Goal: Transaction & Acquisition: Download file/media

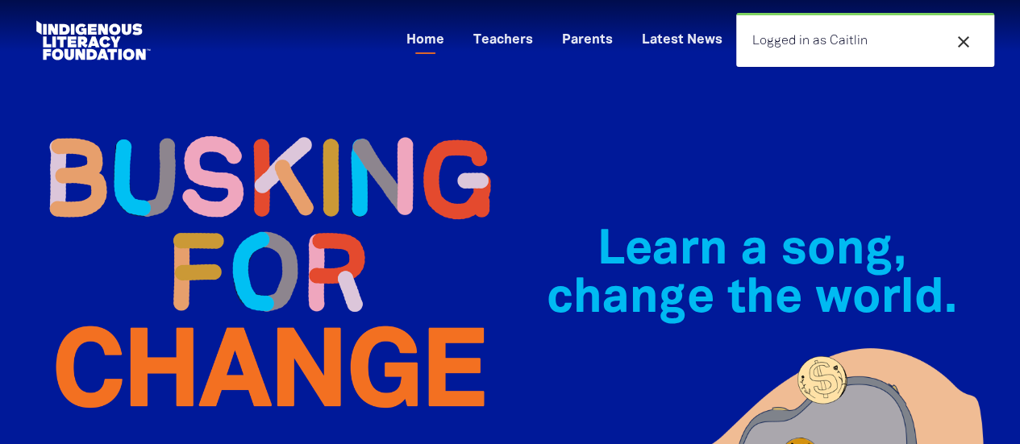
click at [965, 27] on div "close Logged in as Caitlin" at bounding box center [865, 40] width 258 height 54
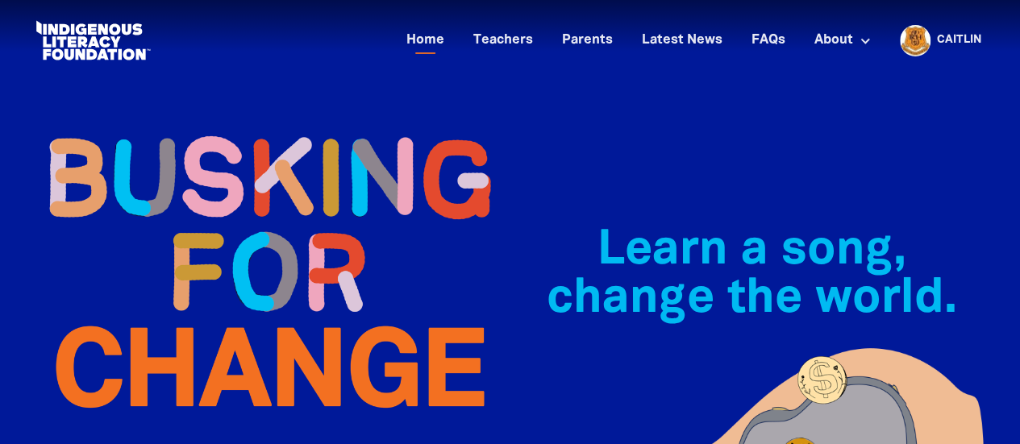
click at [966, 43] on icon "close" at bounding box center [963, 41] width 19 height 19
click at [521, 37] on link "Teachers" at bounding box center [503, 40] width 79 height 27
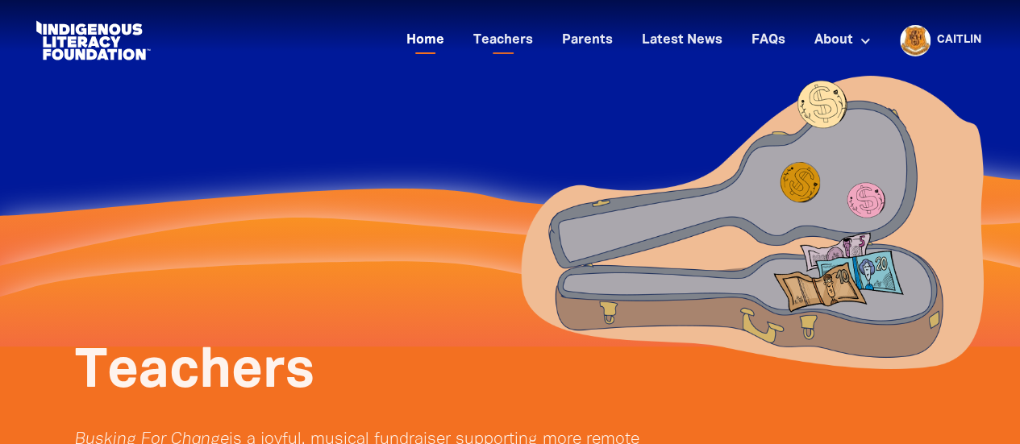
click at [410, 38] on link "Home" at bounding box center [425, 40] width 57 height 27
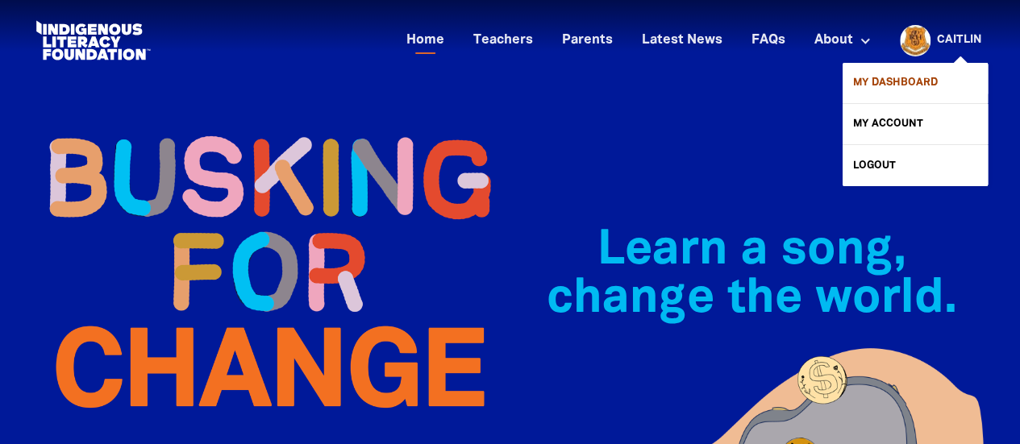
click at [926, 75] on link "My Dashboard" at bounding box center [915, 83] width 145 height 40
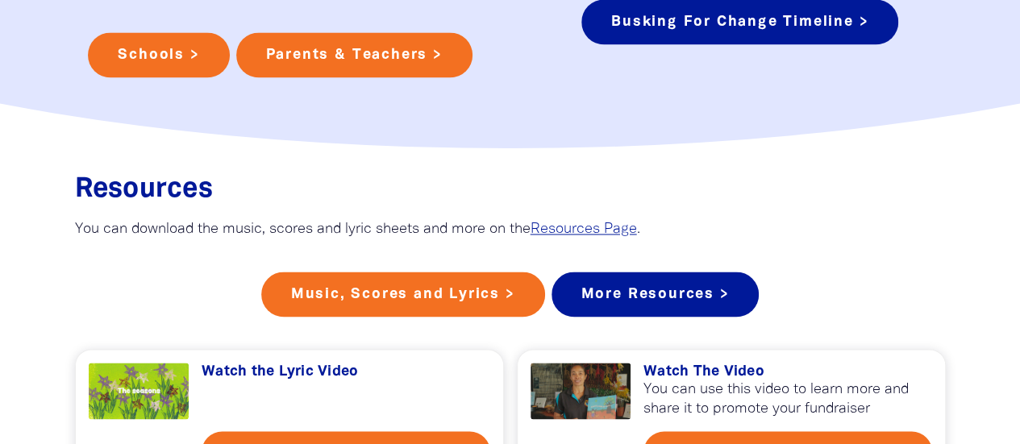
scroll to position [1289, 0]
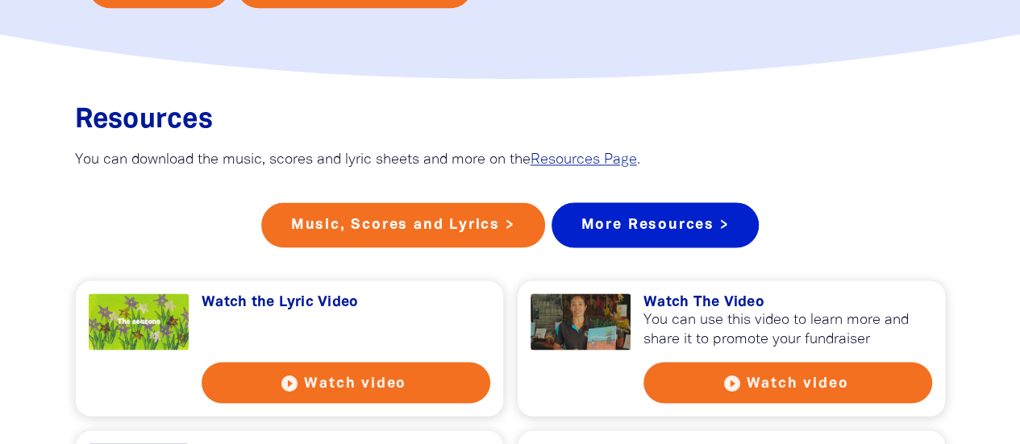
click at [730, 242] on link "More Resources >" at bounding box center [656, 224] width 208 height 45
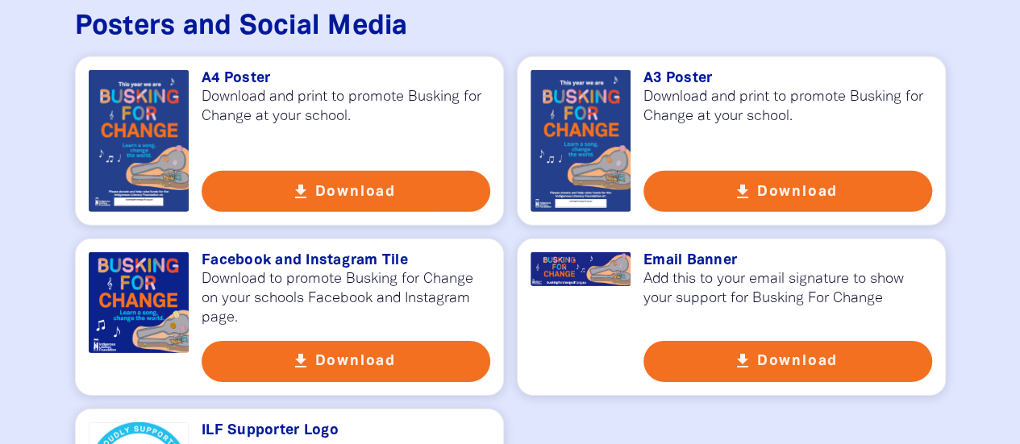
scroll to position [2420, 0]
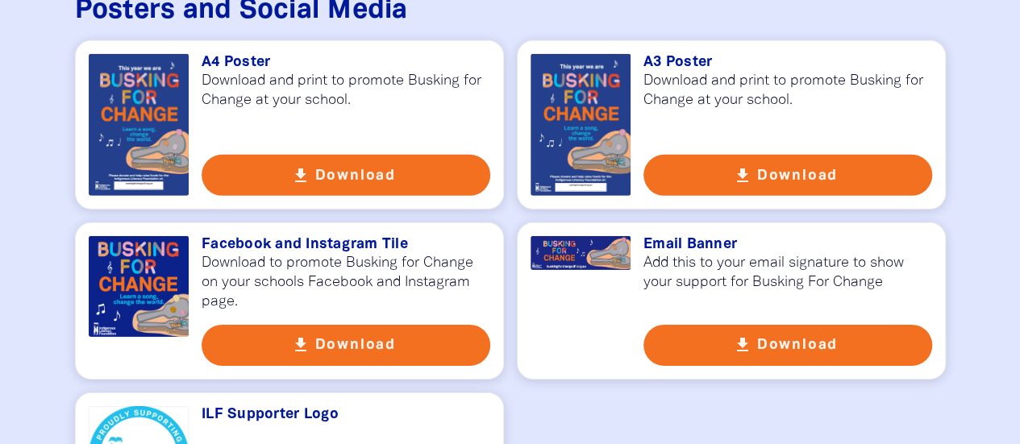
click at [768, 325] on button "get_app Download" at bounding box center [788, 345] width 289 height 41
